Goal: Information Seeking & Learning: Learn about a topic

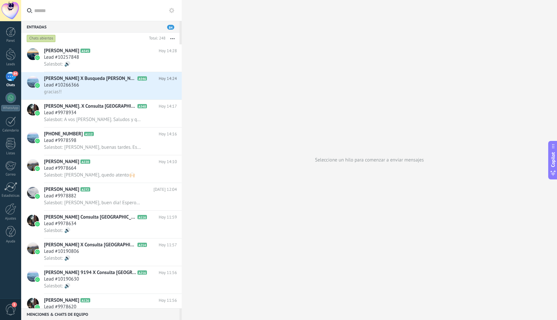
click at [13, 76] on div "84" at bounding box center [11, 76] width 10 height 9
click at [11, 102] on div at bounding box center [11, 98] width 10 height 10
